Goal: Task Accomplishment & Management: Complete application form

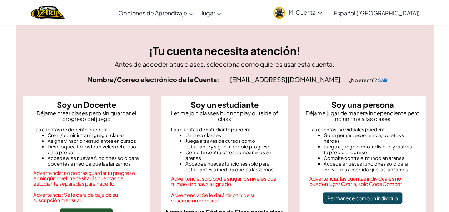
scroll to position [68, 0]
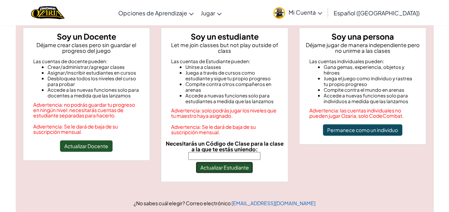
click at [231, 162] on button "Actualizar Estudiante" at bounding box center [224, 167] width 57 height 11
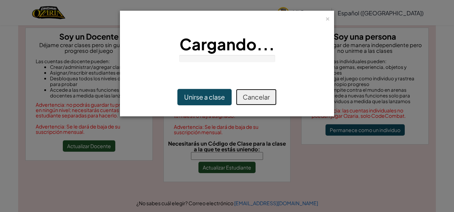
click at [252, 92] on button "Cancelar" at bounding box center [256, 97] width 41 height 16
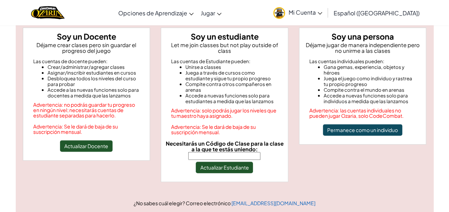
click at [227, 153] on input "Necesitarás un Código de Clase para la clase a la que te estás uniendo:" at bounding box center [224, 156] width 72 height 8
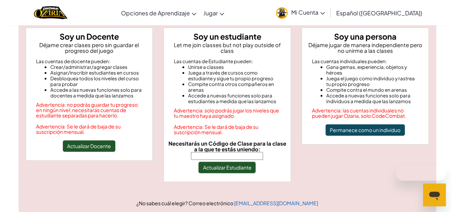
scroll to position [0, 0]
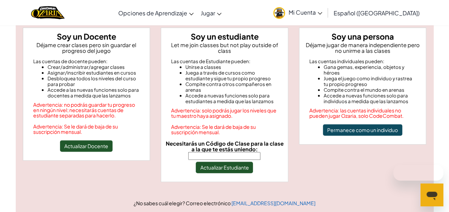
type input "IdeaCoatStar"
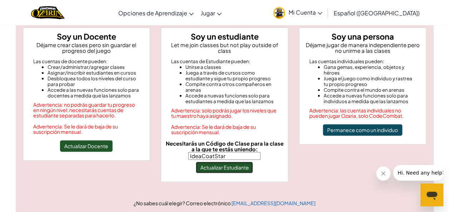
click at [221, 162] on button "Actualizar Estudiante" at bounding box center [224, 167] width 57 height 11
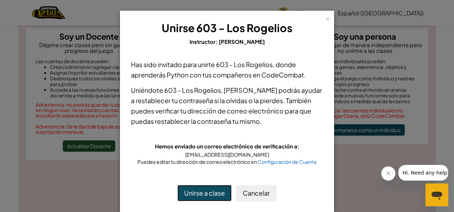
click at [208, 192] on button "Unirse a clase" at bounding box center [204, 193] width 54 height 16
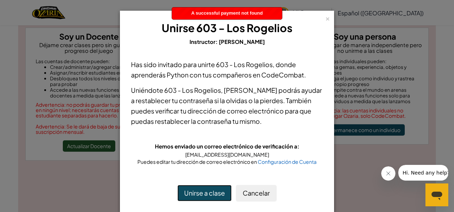
scroll to position [10, 0]
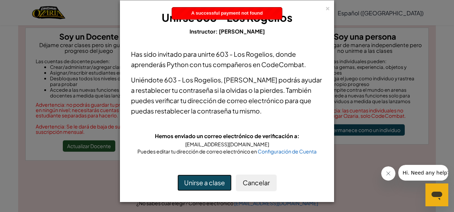
click at [198, 179] on button "Unirse a clase" at bounding box center [204, 183] width 54 height 16
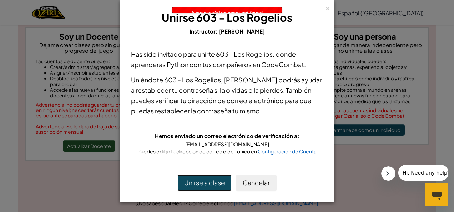
scroll to position [0, 0]
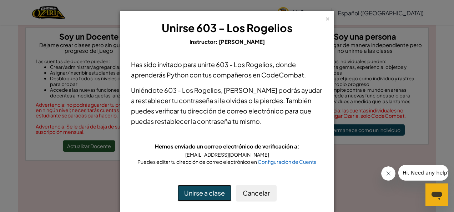
click at [202, 195] on button "Unirse a clase" at bounding box center [204, 193] width 54 height 16
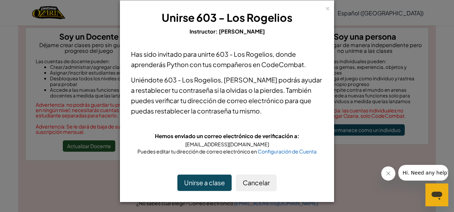
click at [394, 102] on div "× Unirse 603 - Los Rogelios Instructor: [PERSON_NAME] Has sido invitado para un…" at bounding box center [227, 106] width 454 height 212
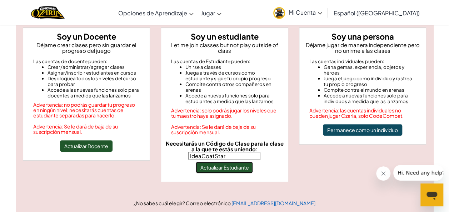
click at [238, 162] on button "Actualizar Estudiante" at bounding box center [224, 167] width 57 height 11
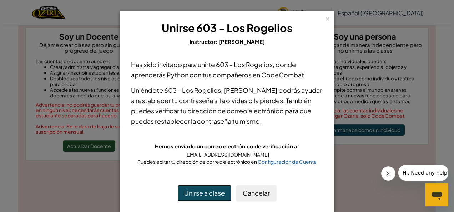
click at [189, 199] on button "Unirse a clase" at bounding box center [204, 193] width 54 height 16
click at [199, 191] on button "Unirse a clase" at bounding box center [204, 193] width 54 height 16
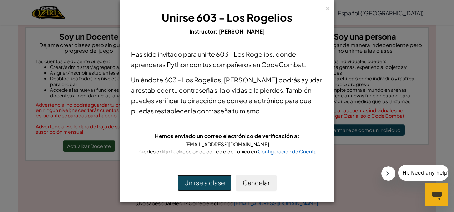
click at [200, 183] on button "Unirse a clase" at bounding box center [204, 183] width 54 height 16
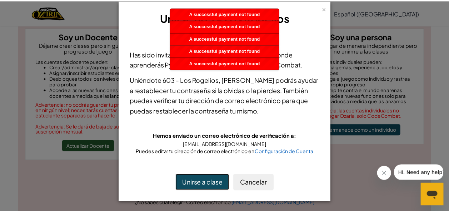
scroll to position [0, 0]
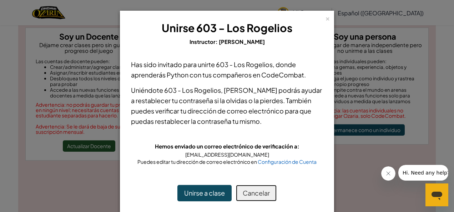
click at [249, 189] on button "Cancelar" at bounding box center [256, 193] width 41 height 16
